Goal: Check status: Check status

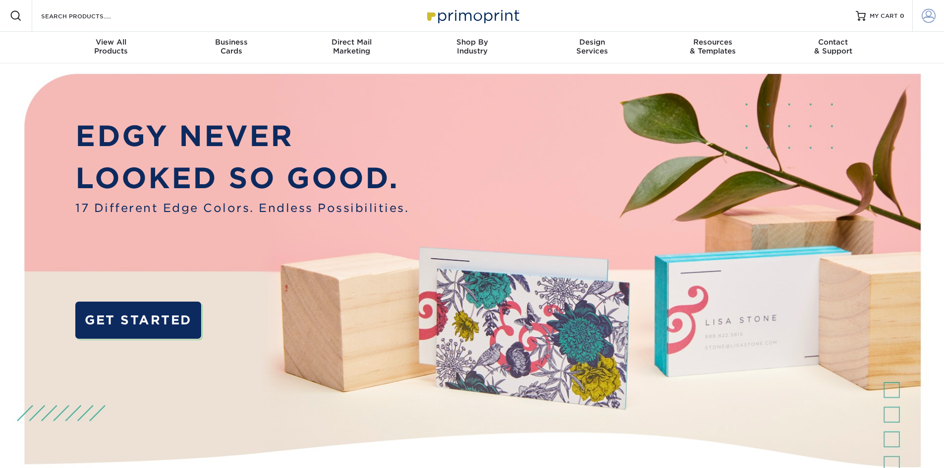
click at [924, 15] on span at bounding box center [929, 16] width 14 height 14
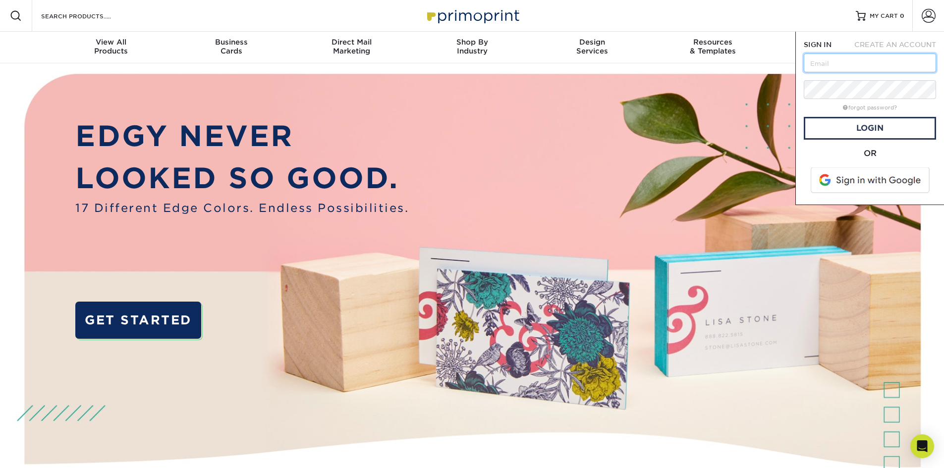
click at [840, 63] on input "text" at bounding box center [870, 63] width 132 height 19
drag, startPoint x: 910, startPoint y: 64, endPoint x: 766, endPoint y: 67, distance: 143.8
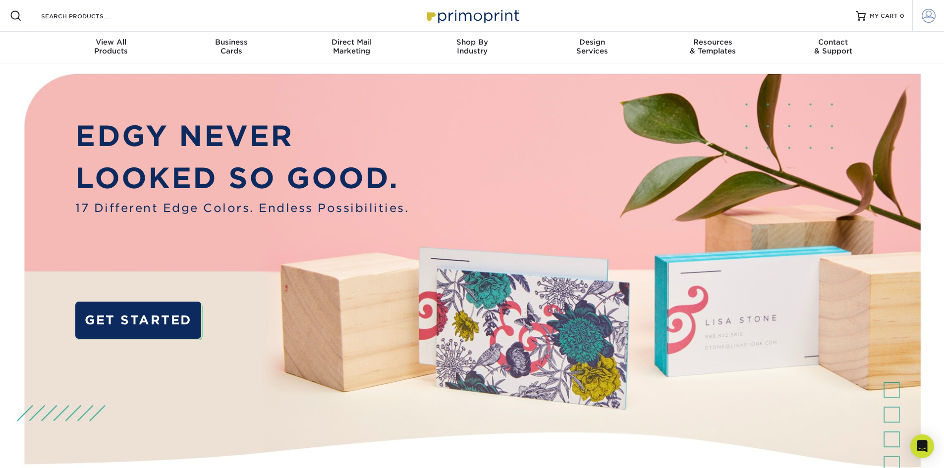
click at [935, 13] on span at bounding box center [929, 16] width 14 height 14
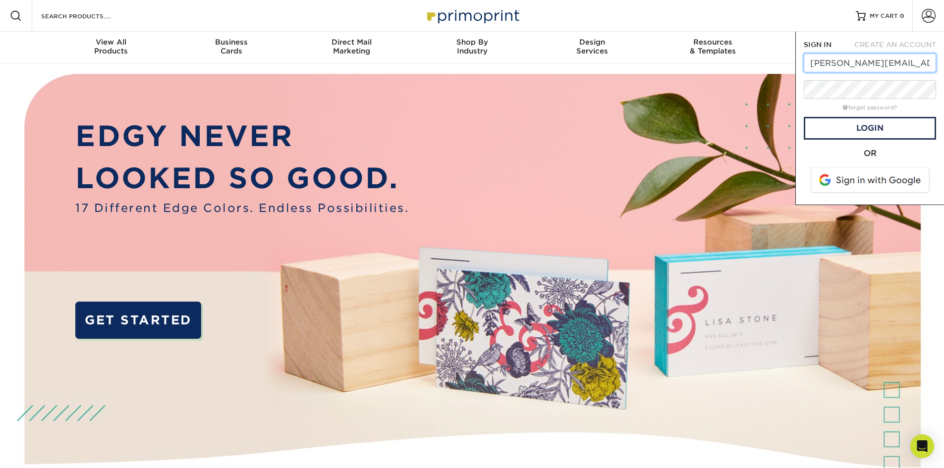
type input "[PERSON_NAME][EMAIL_ADDRESS][DOMAIN_NAME]"
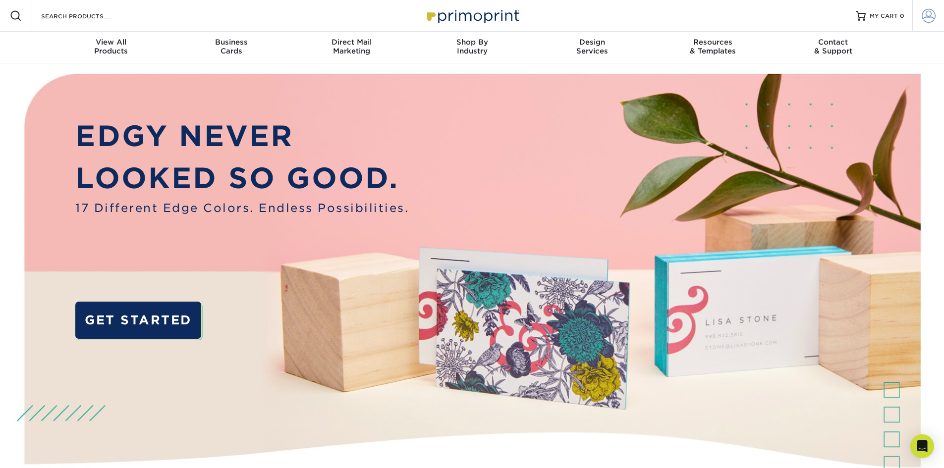
click at [922, 16] on span at bounding box center [929, 16] width 14 height 14
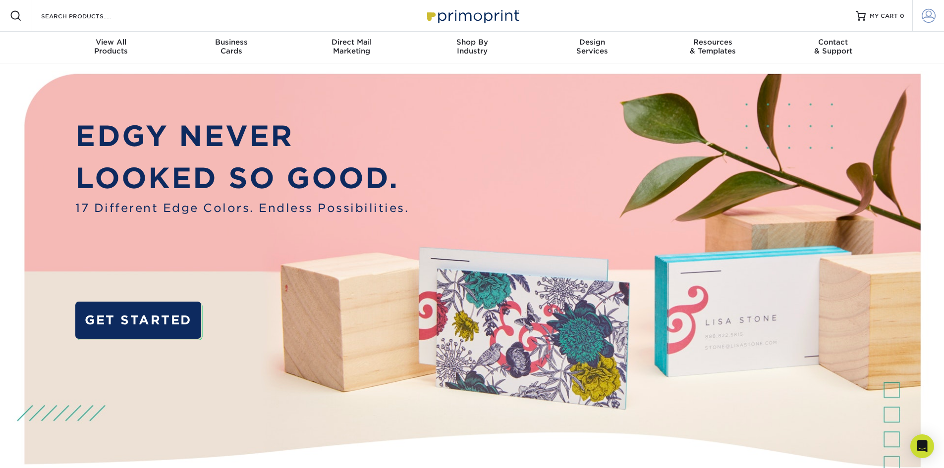
click at [928, 17] on span at bounding box center [929, 16] width 14 height 14
click at [850, 119] on img at bounding box center [472, 296] width 935 height 467
click at [928, 15] on span at bounding box center [929, 16] width 14 height 14
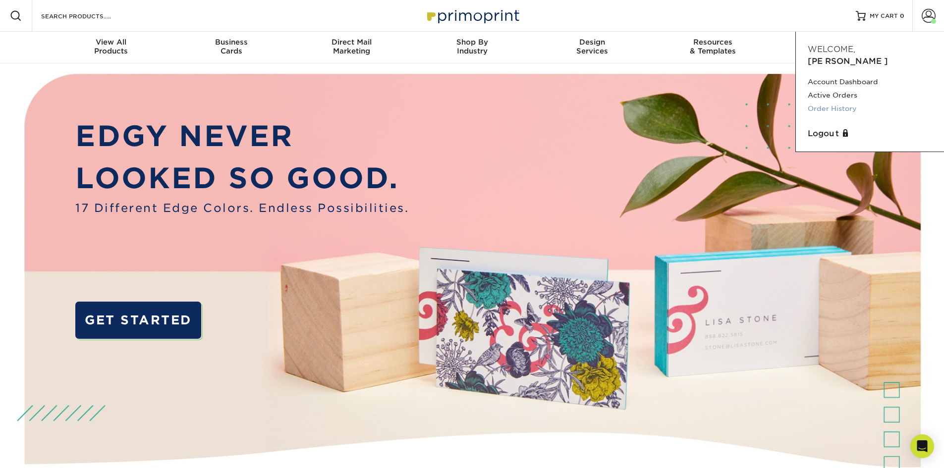
click at [849, 102] on link "Order History" at bounding box center [870, 108] width 124 height 13
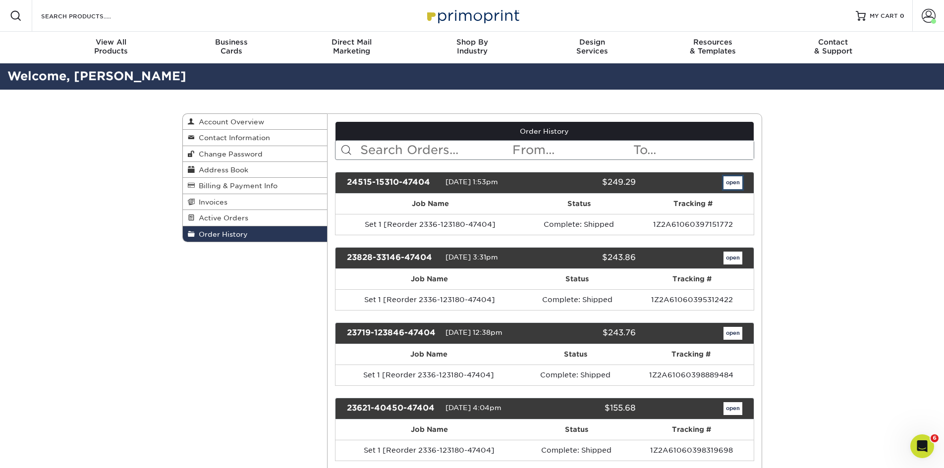
click at [734, 182] on link "open" at bounding box center [733, 182] width 19 height 13
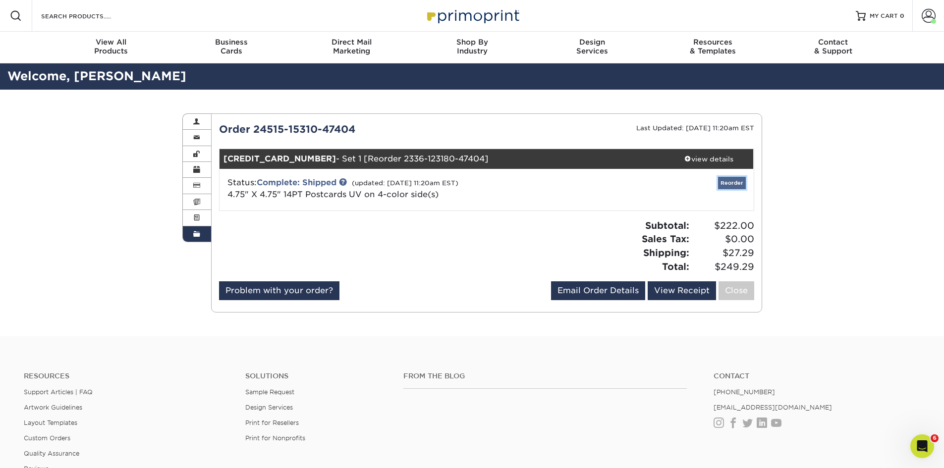
click at [720, 185] on link "Reorder" at bounding box center [732, 183] width 28 height 12
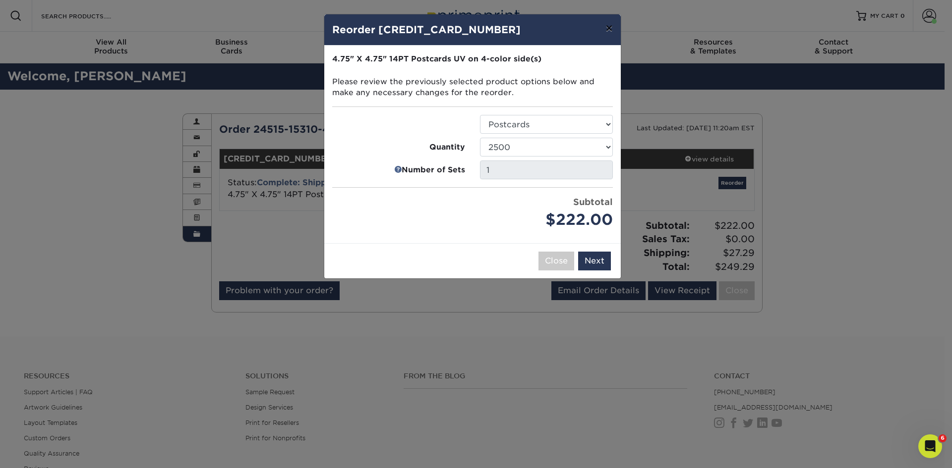
click at [609, 27] on button "×" at bounding box center [608, 28] width 23 height 28
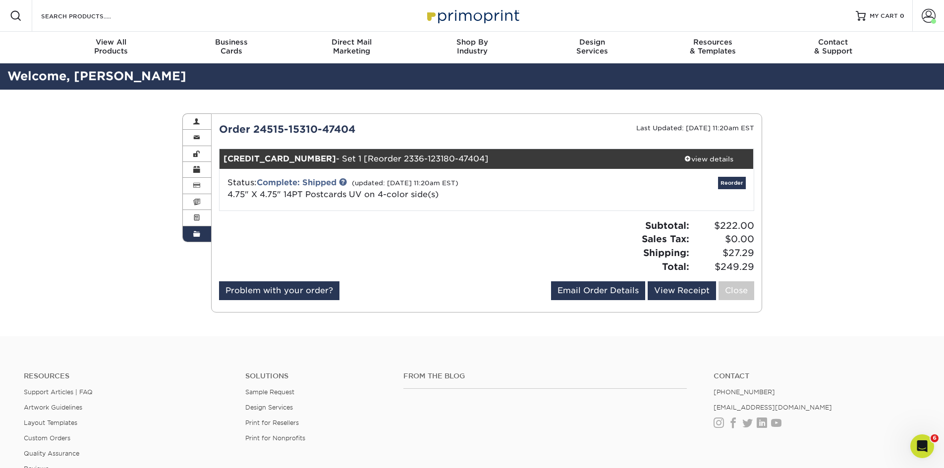
click at [314, 195] on span "4.75" X 4.75" 14PT Postcards UV on 4-color side(s)" at bounding box center [333, 194] width 211 height 9
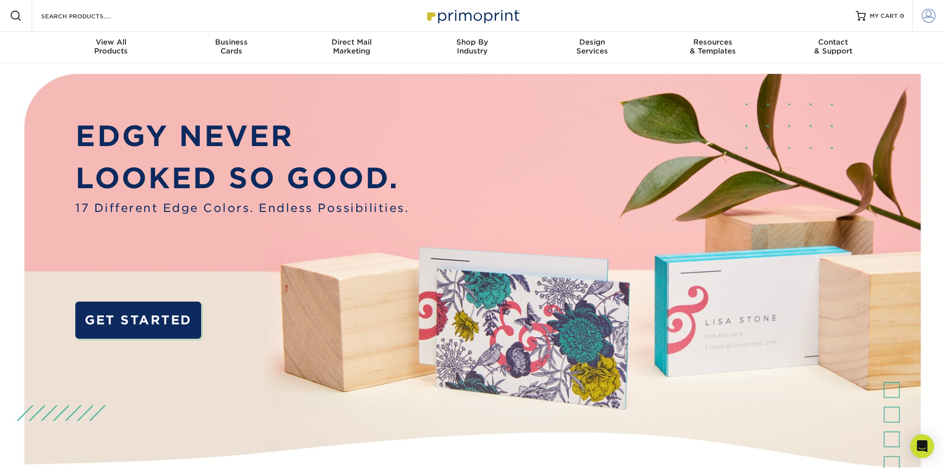
click at [924, 15] on span at bounding box center [929, 16] width 14 height 14
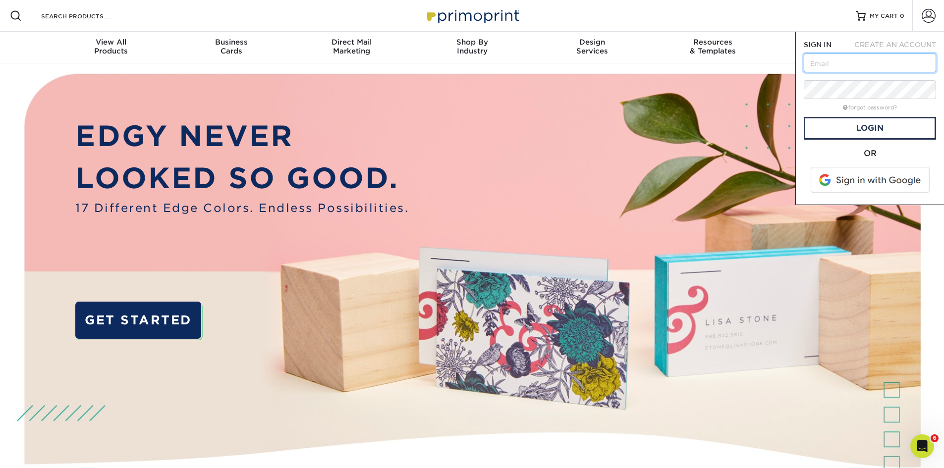
click at [889, 55] on input "text" at bounding box center [870, 63] width 132 height 19
type input "[PERSON_NAME][EMAIL_ADDRESS][DOMAIN_NAME]"
click at [841, 132] on link "Login" at bounding box center [870, 128] width 132 height 23
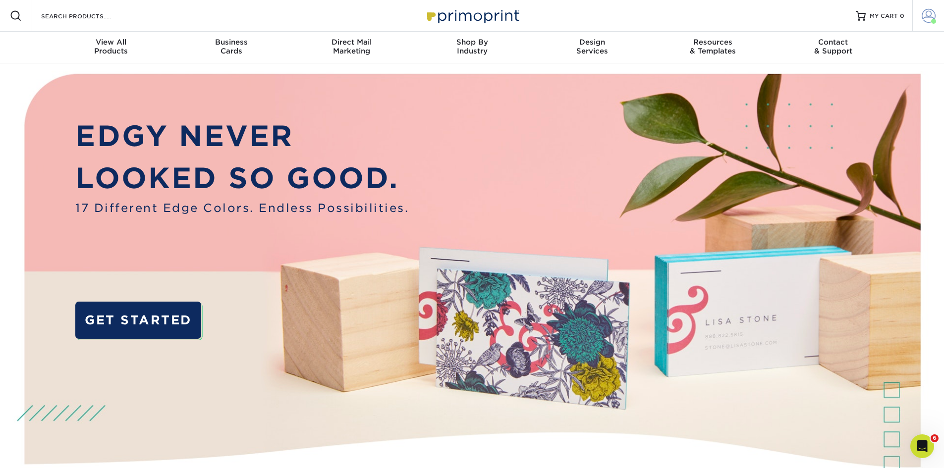
click at [927, 12] on span at bounding box center [929, 16] width 14 height 14
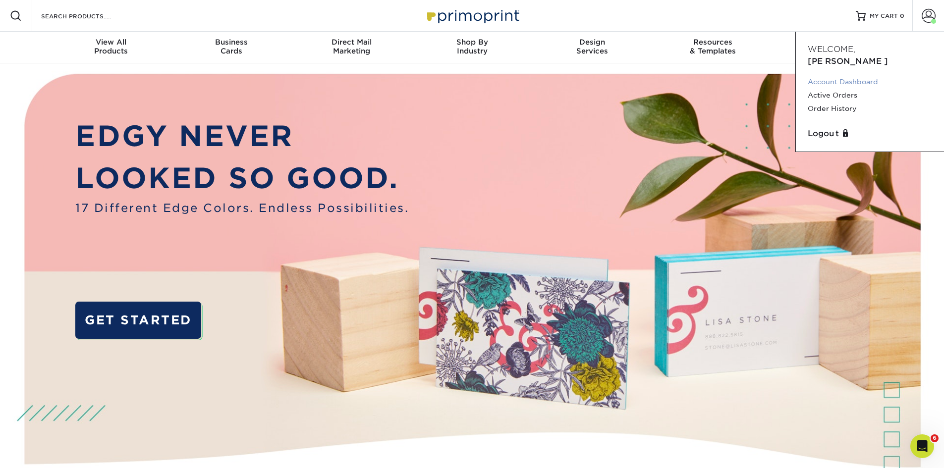
click at [841, 75] on link "Account Dashboard" at bounding box center [870, 81] width 124 height 13
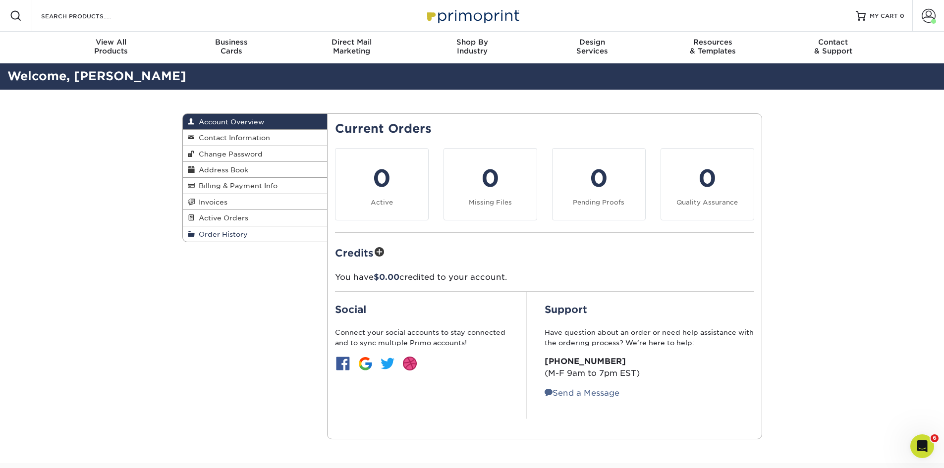
click at [233, 234] on span "Order History" at bounding box center [221, 235] width 53 height 8
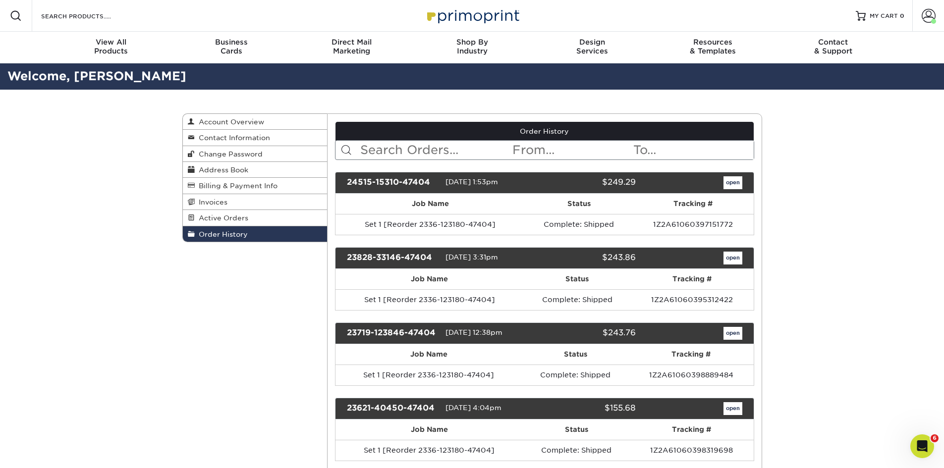
click at [740, 257] on link "open" at bounding box center [733, 258] width 19 height 13
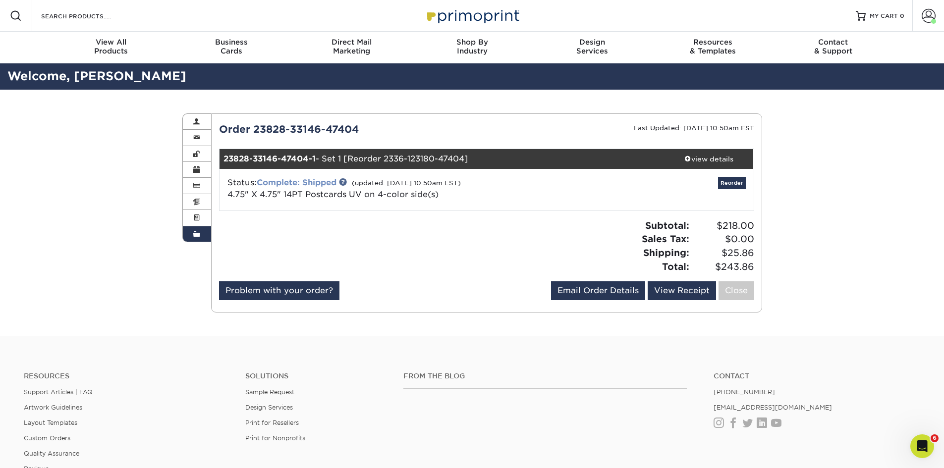
click at [315, 180] on link "Complete: Shipped" at bounding box center [297, 182] width 80 height 9
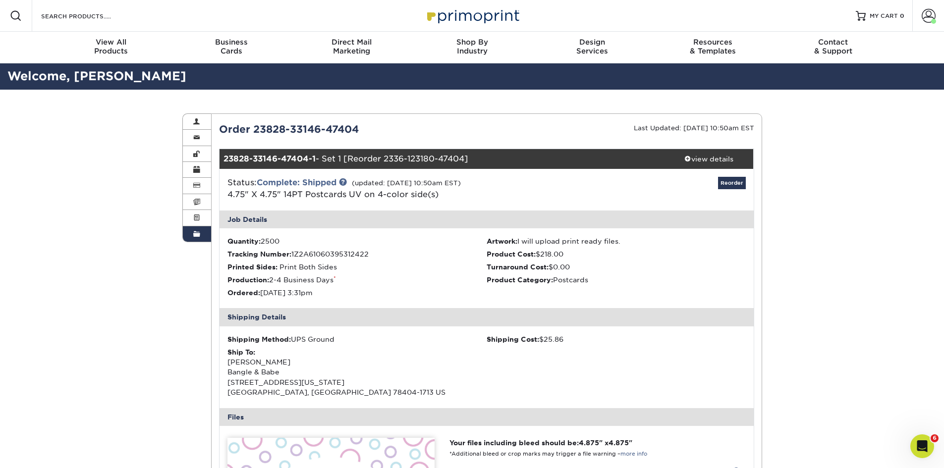
click at [525, 359] on div "Shipping Method: UPS Ground Shipping Cost: $25.86 Ship To: Ashley Seahorn Bangl…" at bounding box center [487, 368] width 534 height 82
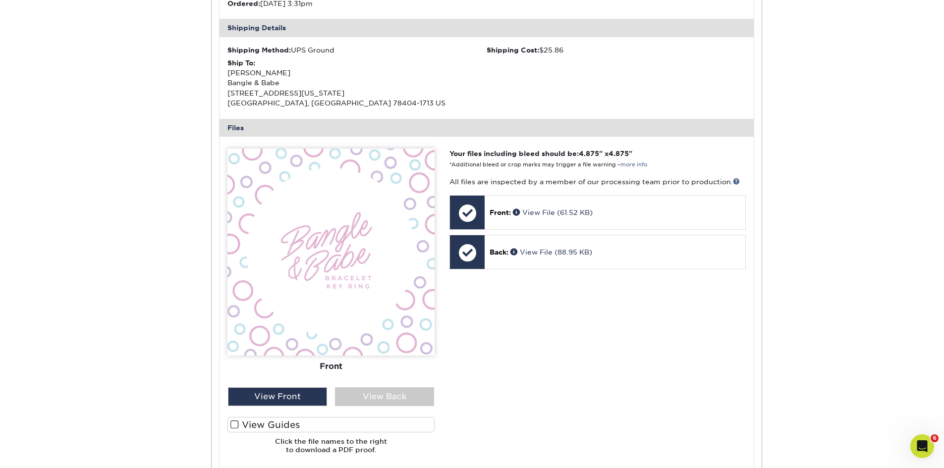
scroll to position [297, 0]
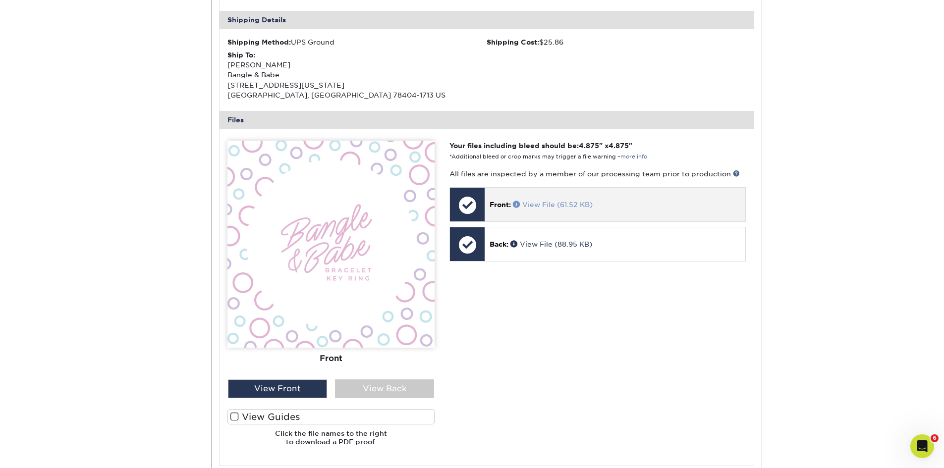
click at [556, 206] on link "View File (61.52 KB)" at bounding box center [553, 205] width 80 height 8
click at [507, 372] on div "Your files including bleed should be: 4.875 " x 4.875 " *Additional bleed or cr…" at bounding box center [597, 297] width 311 height 313
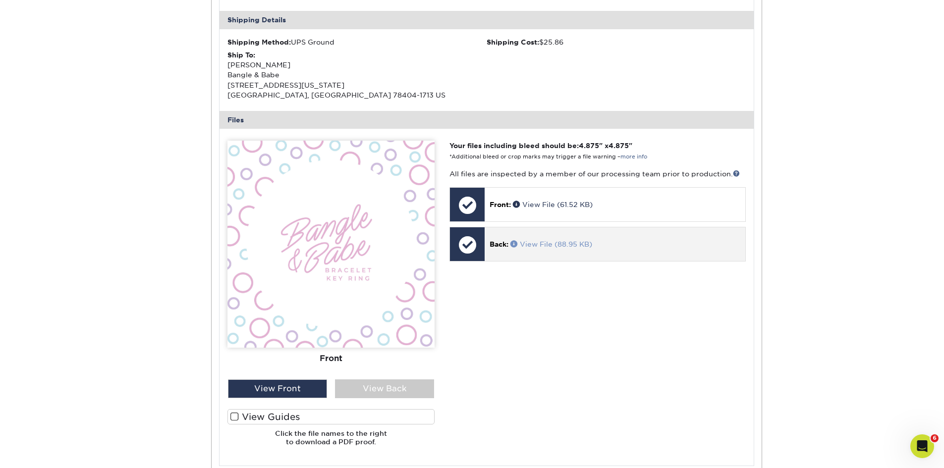
click at [542, 245] on link "View File (88.95 KB)" at bounding box center [552, 244] width 82 height 8
